Goal: Use online tool/utility: Utilize a website feature to perform a specific function

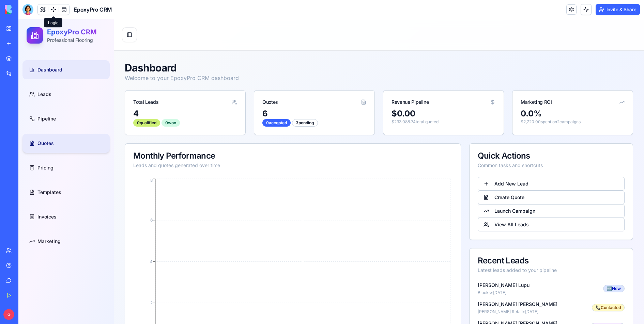
click at [71, 147] on link "Quotes" at bounding box center [65, 143] width 87 height 19
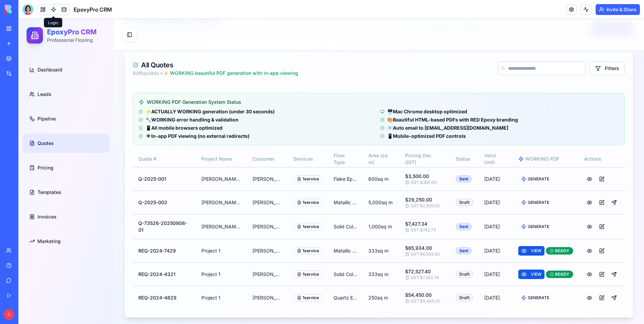
scroll to position [54, 0]
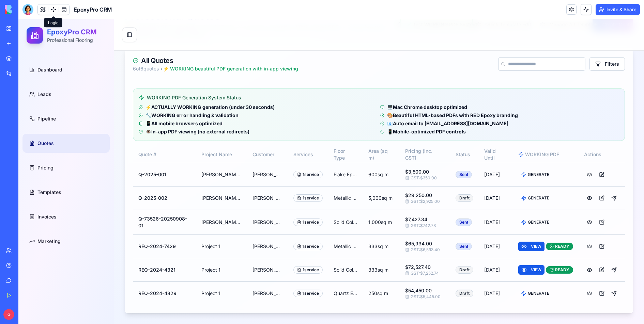
click at [54, 13] on link at bounding box center [53, 9] width 10 height 10
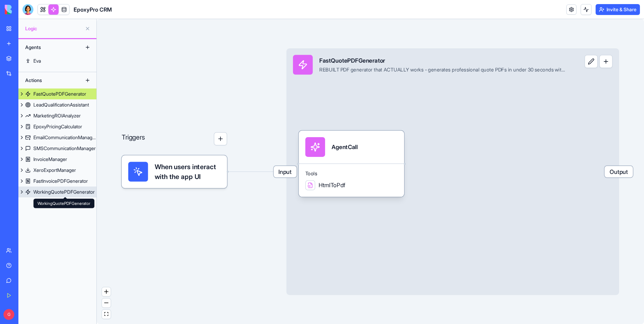
click at [61, 192] on div "WorkingQuotePDFGenerator" at bounding box center [63, 192] width 61 height 7
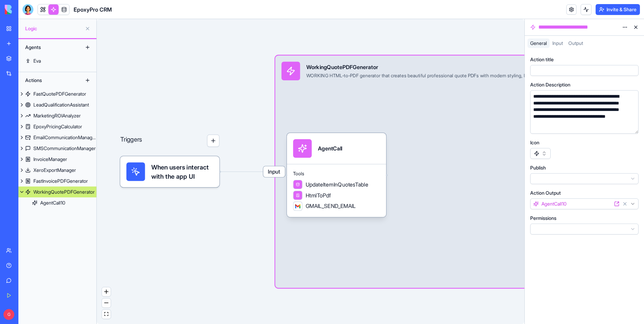
scroll to position [2, 0]
click at [270, 173] on span "Input" at bounding box center [274, 172] width 22 height 11
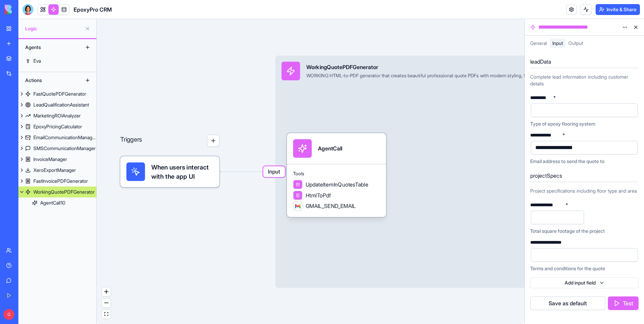
click at [515, 111] on div at bounding box center [578, 110] width 91 height 10
click at [515, 221] on input "number" at bounding box center [557, 218] width 53 height 14
type input "**"
click at [515, 259] on div "Terms and conditions for the quote" at bounding box center [584, 268] width 108 height 7
click at [515, 259] on div at bounding box center [578, 255] width 91 height 10
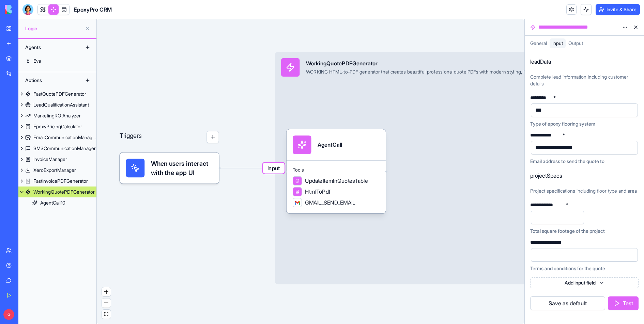
click at [515, 259] on button "Test" at bounding box center [623, 304] width 31 height 14
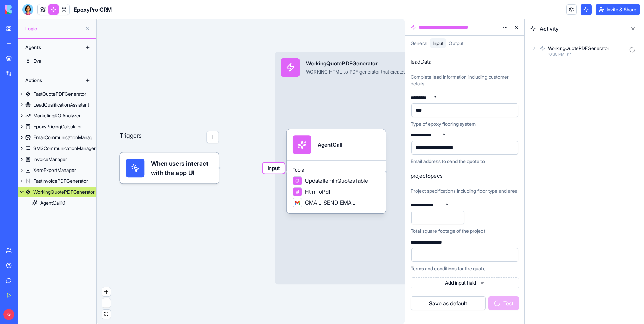
click at [515, 50] on icon at bounding box center [542, 48] width 4 height 4
click at [515, 77] on icon at bounding box center [545, 78] width 5 height 5
click at [515, 64] on icon at bounding box center [540, 65] width 5 height 5
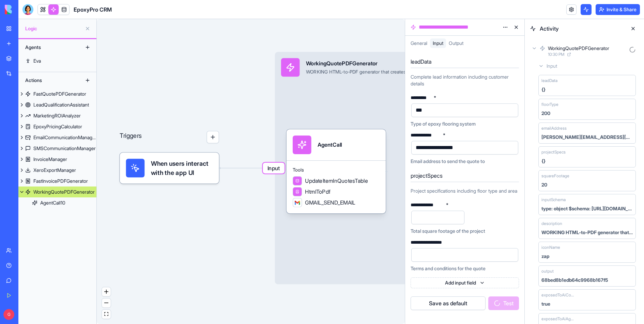
scroll to position [33, 0]
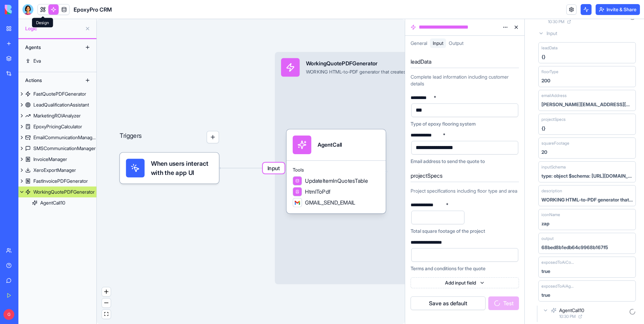
click at [45, 9] on link at bounding box center [43, 9] width 10 height 10
click at [45, 9] on button at bounding box center [43, 9] width 10 height 10
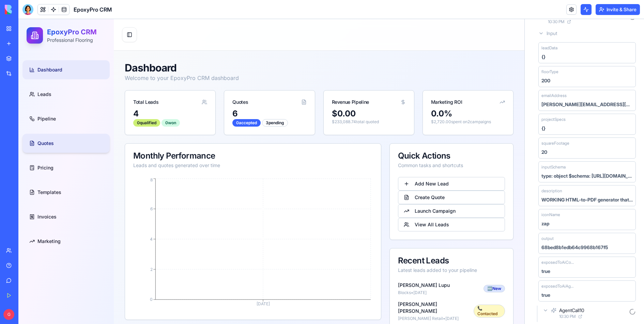
click at [59, 134] on link "Quotes" at bounding box center [65, 143] width 87 height 19
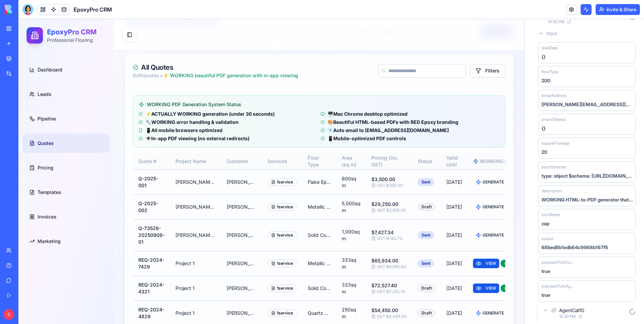
scroll to position [103, 0]
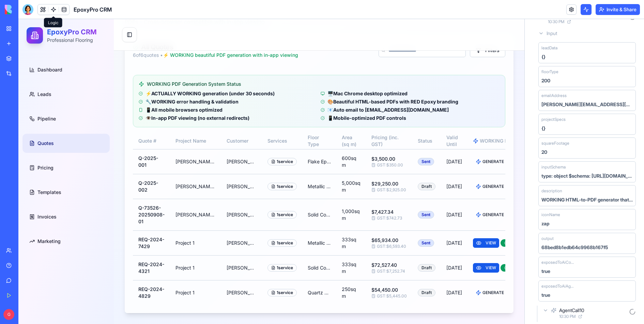
click at [55, 11] on link at bounding box center [53, 9] width 10 height 10
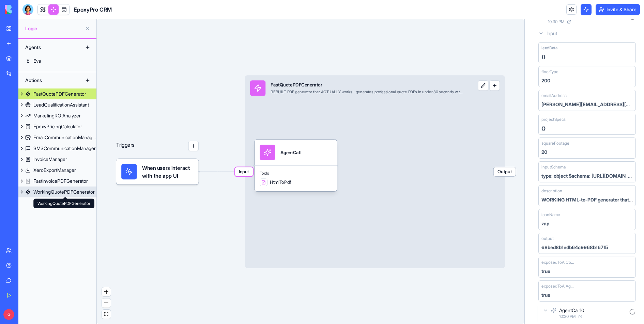
click at [67, 193] on div "WorkingQuotePDFGenerator" at bounding box center [63, 192] width 61 height 7
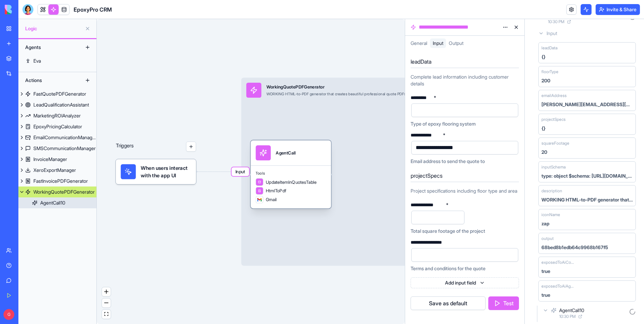
click at [302, 166] on div "Tools UpdateItemInQuotesTable HtmlToPdf Gmail" at bounding box center [291, 187] width 80 height 43
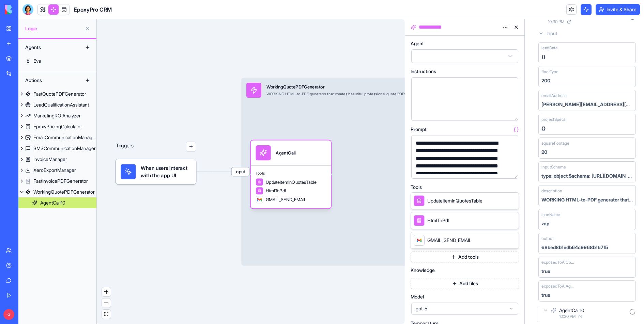
click at [512, 172] on button "button" at bounding box center [511, 172] width 11 height 11
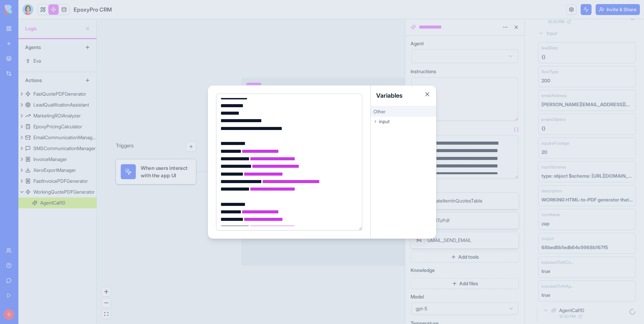
scroll to position [2594, 0]
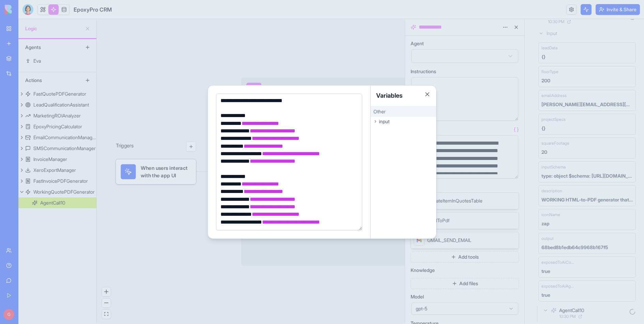
click at [313, 259] on div at bounding box center [322, 162] width 644 height 324
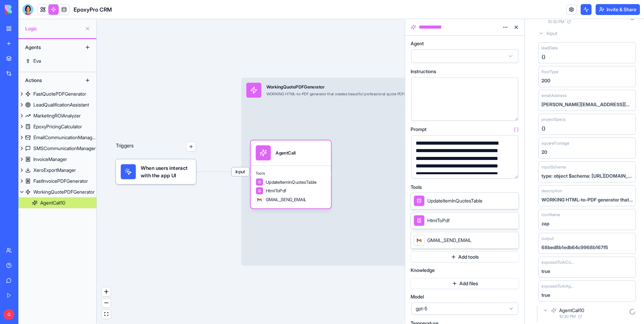
click at [515, 259] on icon at bounding box center [545, 310] width 5 height 5
